Goal: Find specific page/section: Find specific page/section

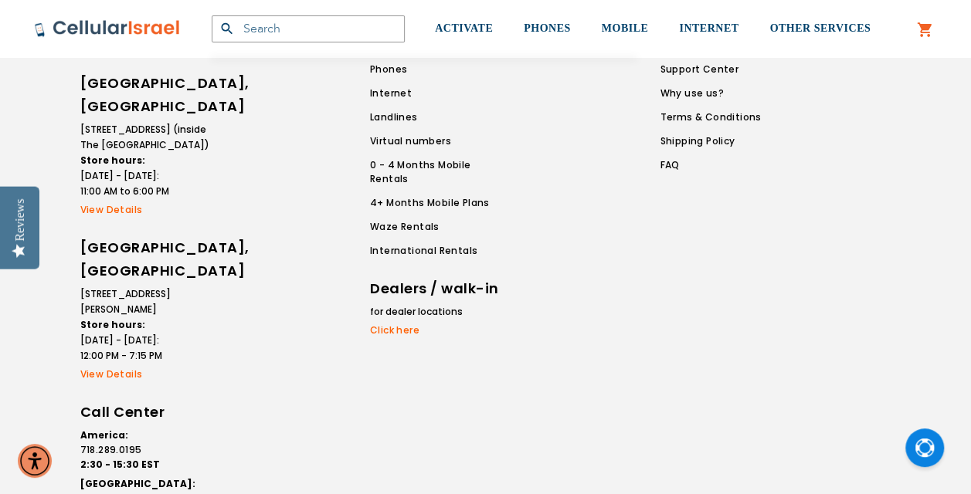
scroll to position [1565, 0]
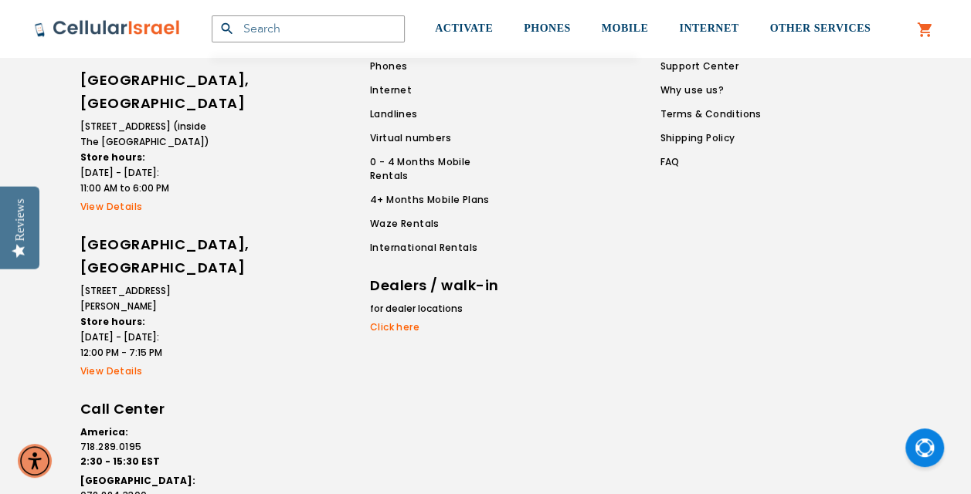
click at [116, 205] on link "View Details" at bounding box center [145, 207] width 131 height 14
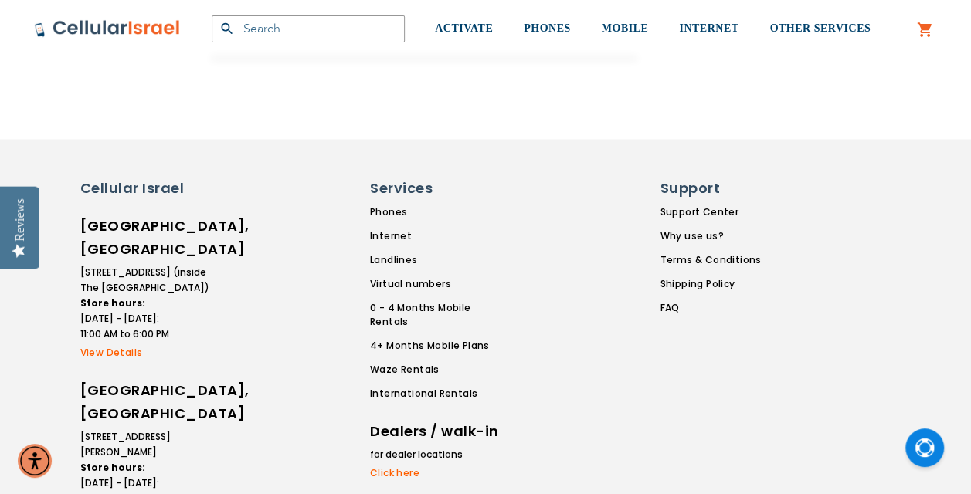
scroll to position [1422, 0]
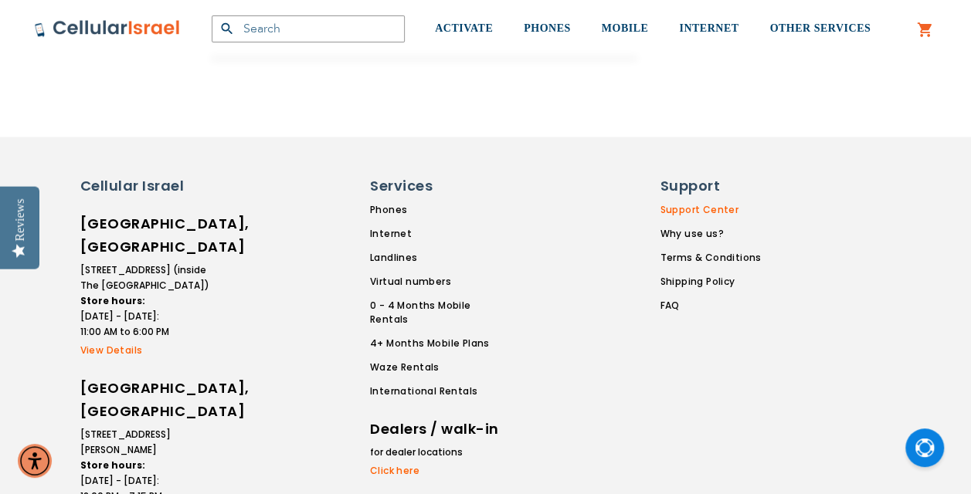
click at [685, 207] on link "Support Center" at bounding box center [710, 209] width 101 height 14
